Goal: Find specific page/section: Find specific page/section

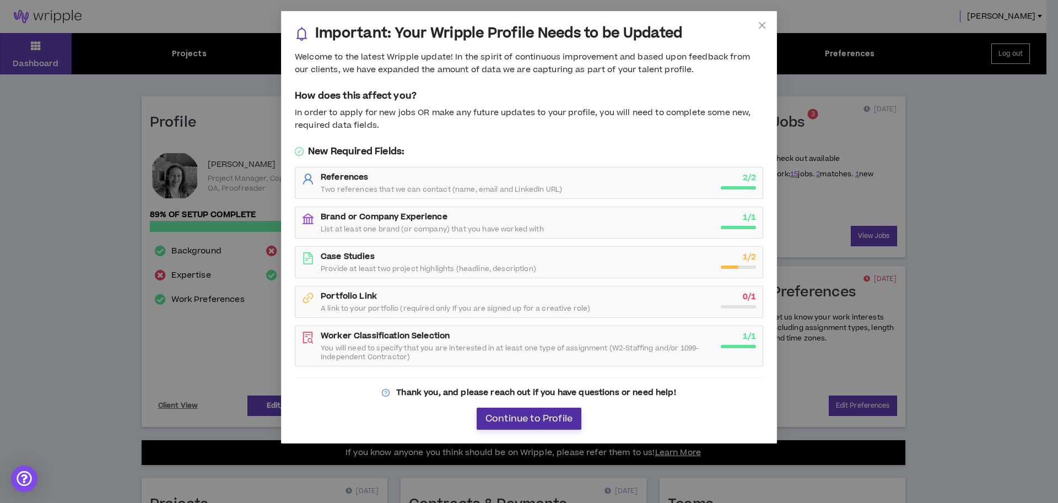
click at [541, 419] on span "Continue to Profile" at bounding box center [528, 419] width 87 height 10
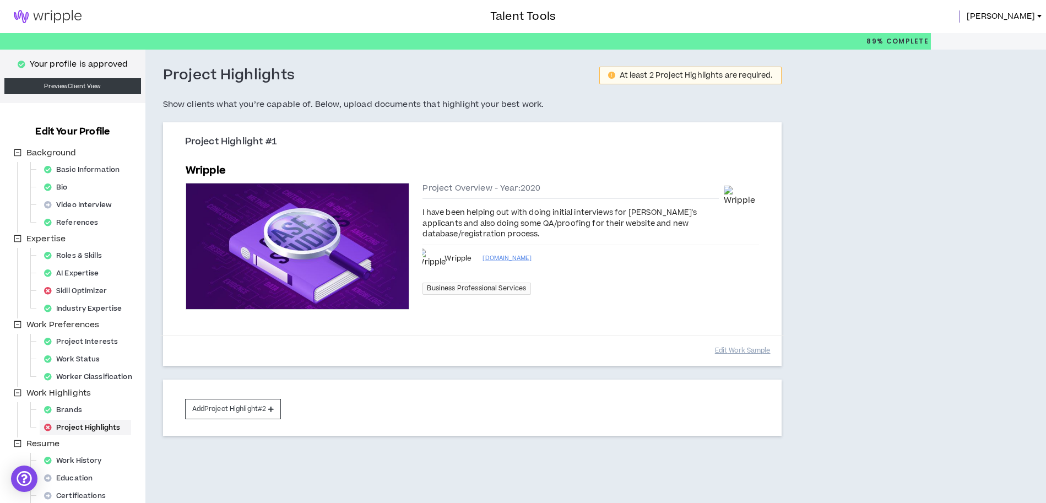
click at [47, 18] on img at bounding box center [47, 16] width 95 height 13
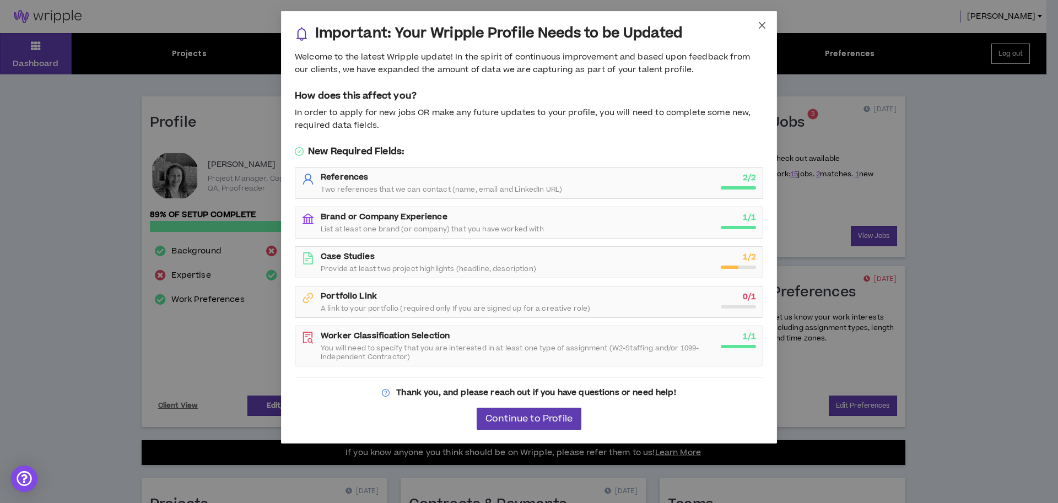
click at [760, 24] on icon "close" at bounding box center [762, 25] width 9 height 9
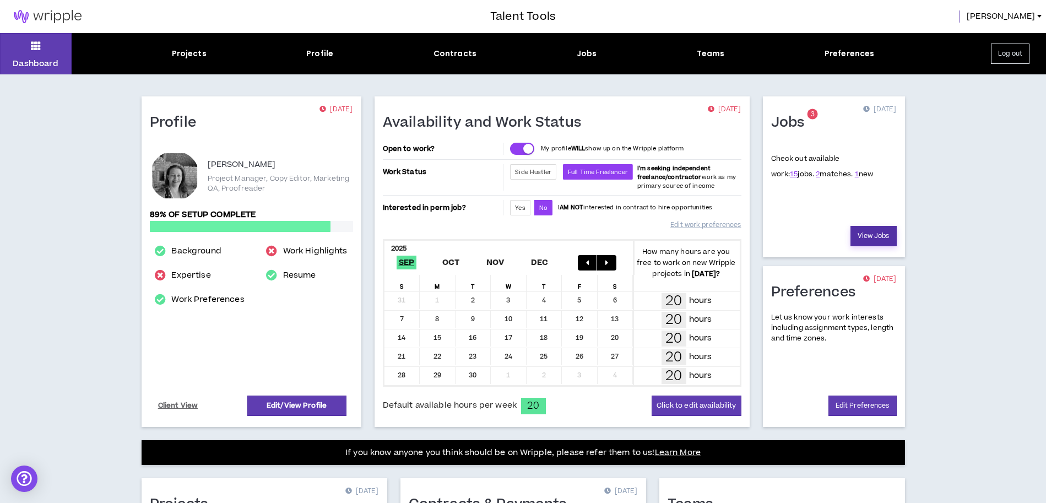
click at [874, 234] on link "View Jobs" at bounding box center [874, 236] width 46 height 20
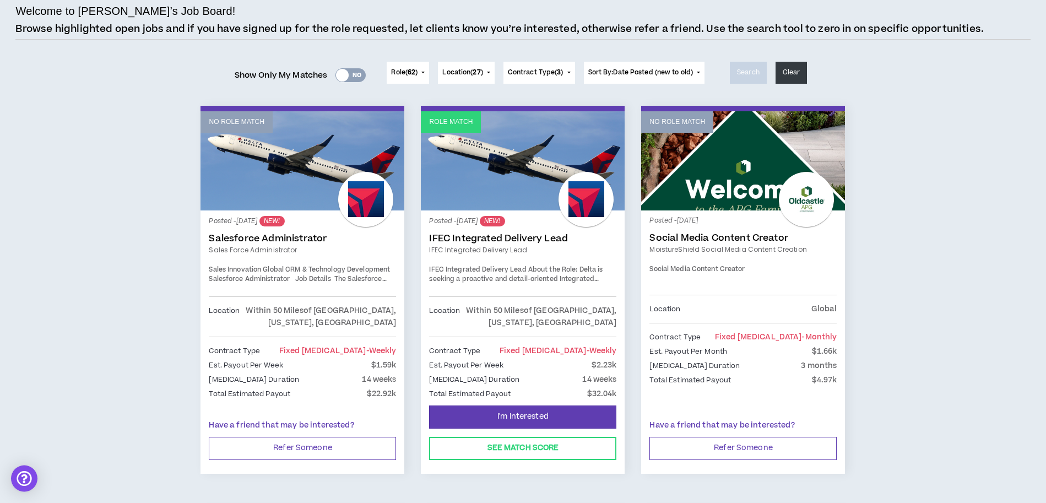
scroll to position [112, 0]
